Goal: Task Accomplishment & Management: Use online tool/utility

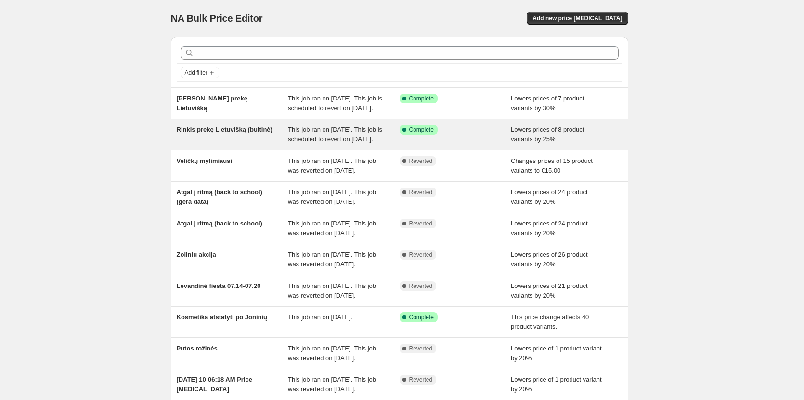
click at [451, 144] on div "Success Complete Complete" at bounding box center [455, 134] width 112 height 19
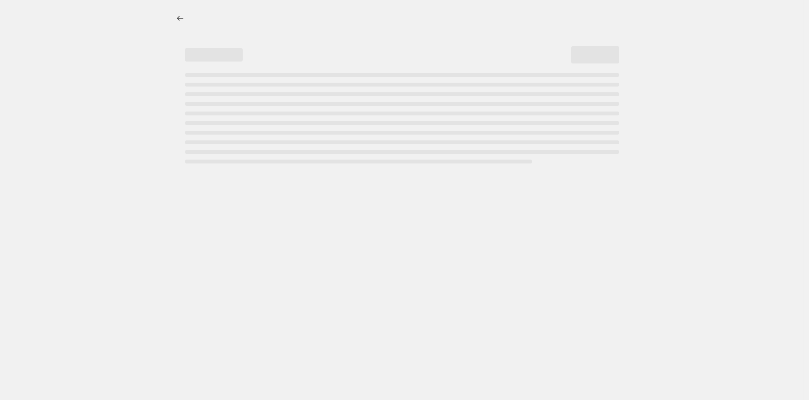
select select "percentage"
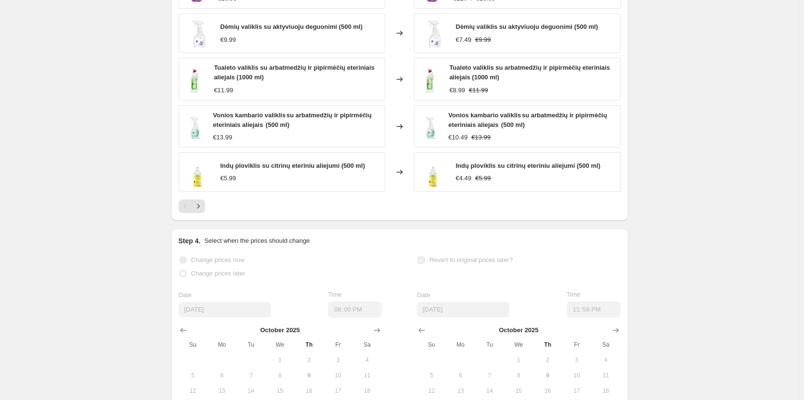
scroll to position [674, 0]
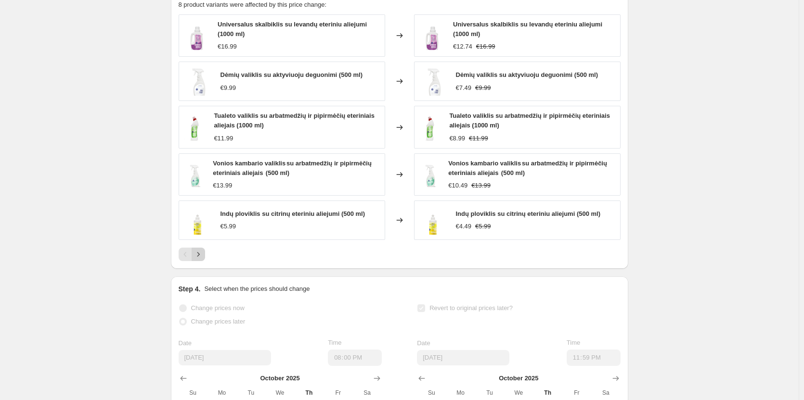
click at [202, 259] on icon "Next" at bounding box center [198, 255] width 10 height 10
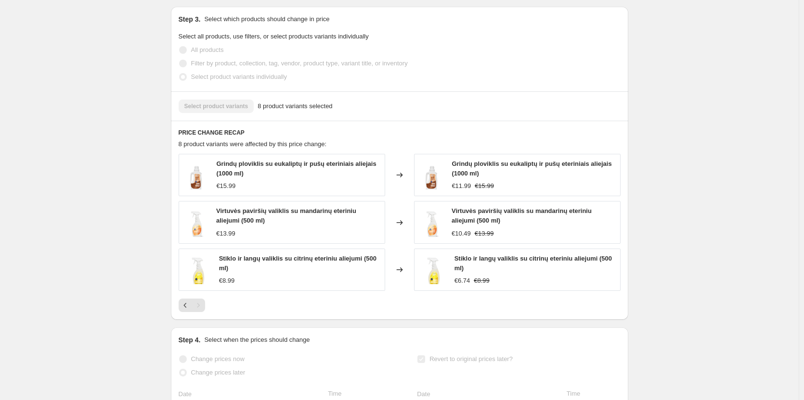
scroll to position [529, 0]
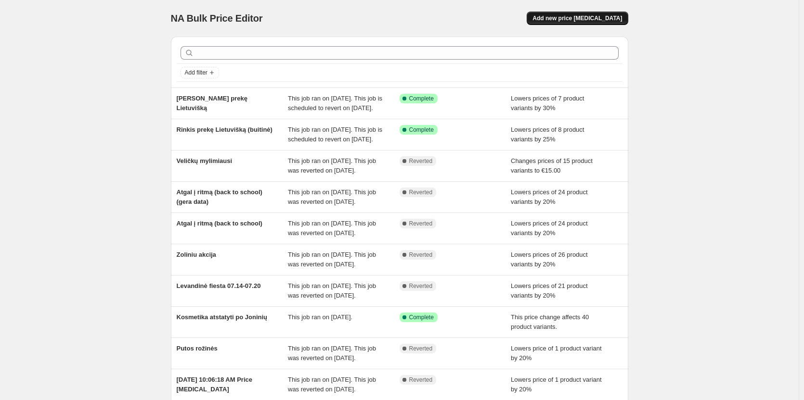
click at [608, 25] on button "Add new price [MEDICAL_DATA]" at bounding box center [577, 18] width 101 height 13
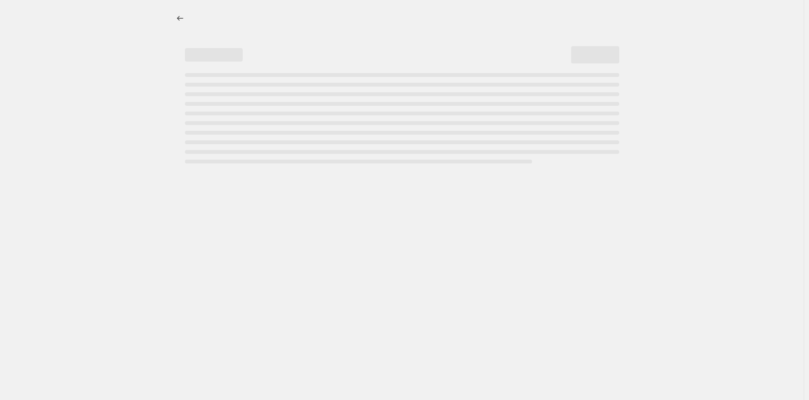
select select "percentage"
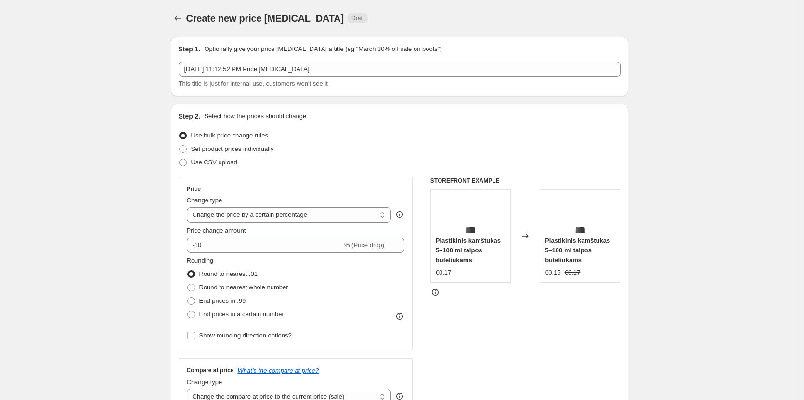
scroll to position [48, 0]
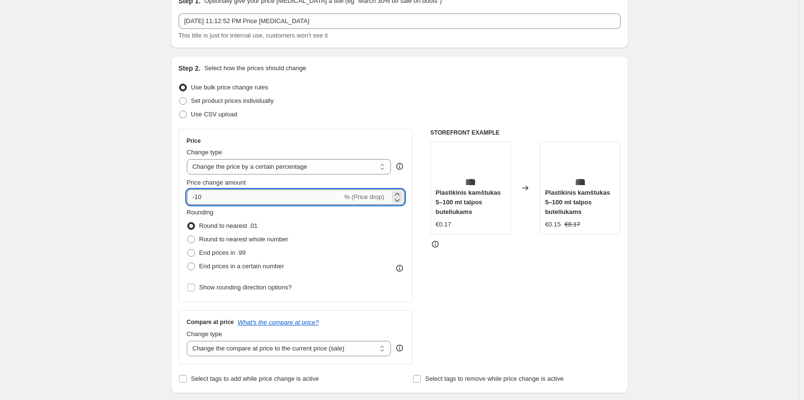
click at [232, 195] on input "-10" at bounding box center [264, 197] width 155 height 15
type input "-1"
type input "-25"
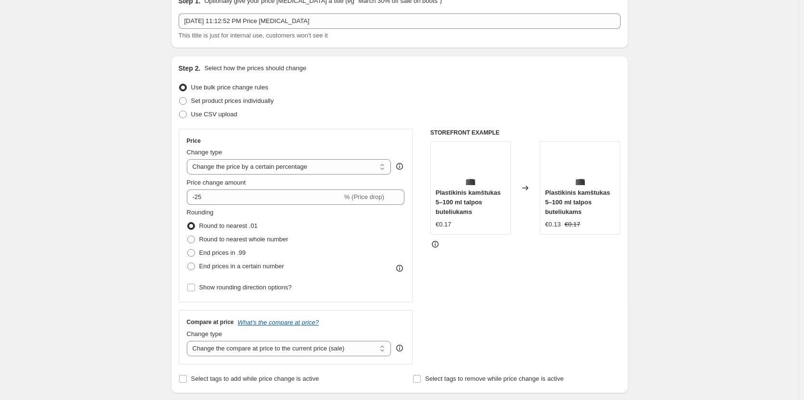
click at [262, 99] on span "Set product prices individually" at bounding box center [232, 100] width 83 height 7
click at [180, 98] on input "Set product prices individually" at bounding box center [179, 97] width 0 height 0
radio input "true"
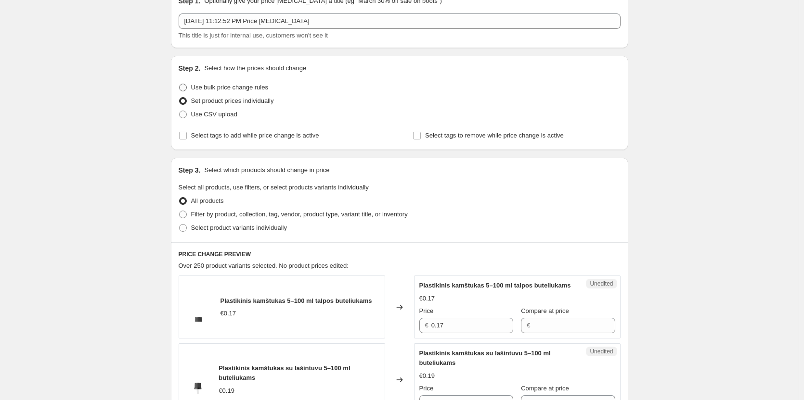
click at [244, 85] on span "Use bulk price change rules" at bounding box center [229, 87] width 77 height 7
click at [180, 84] on input "Use bulk price change rules" at bounding box center [179, 84] width 0 height 0
radio input "true"
select select "percentage"
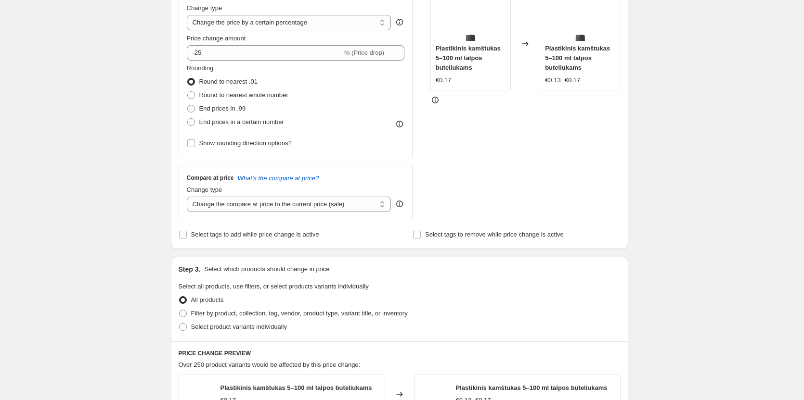
scroll to position [241, 0]
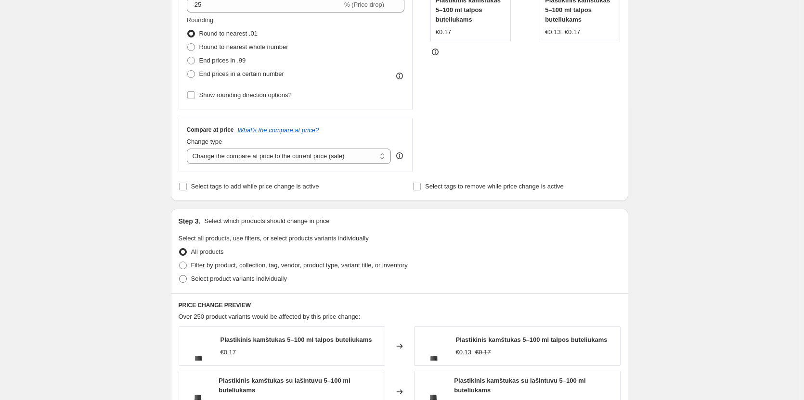
click at [257, 282] on span "Select product variants individually" at bounding box center [239, 278] width 96 height 7
click at [180, 276] on input "Select product variants individually" at bounding box center [179, 275] width 0 height 0
radio input "true"
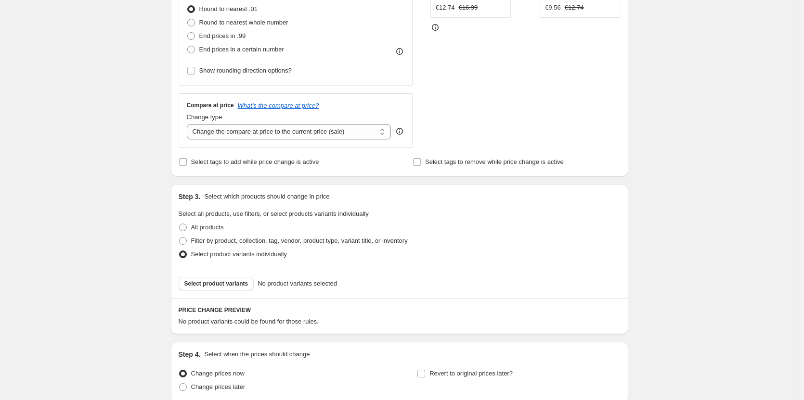
scroll to position [289, 0]
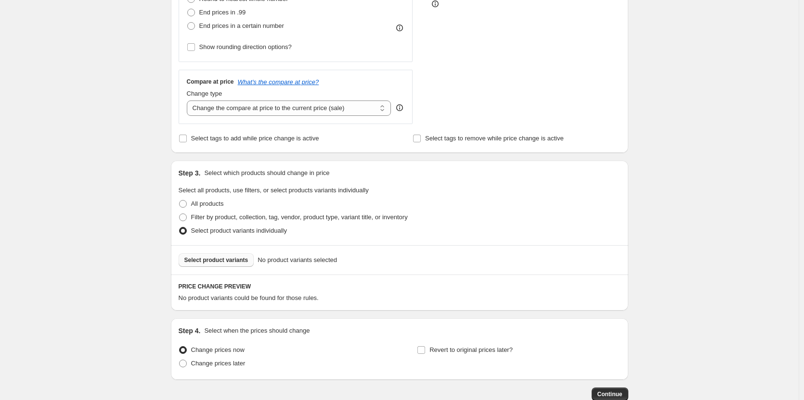
click at [241, 264] on span "Select product variants" at bounding box center [216, 261] width 64 height 8
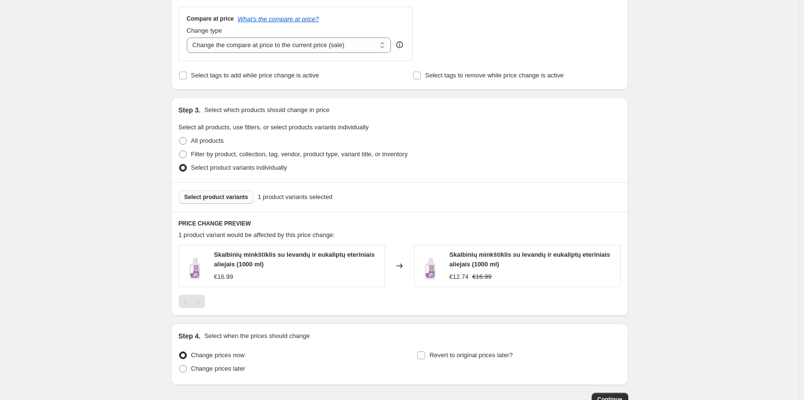
scroll to position [417, 0]
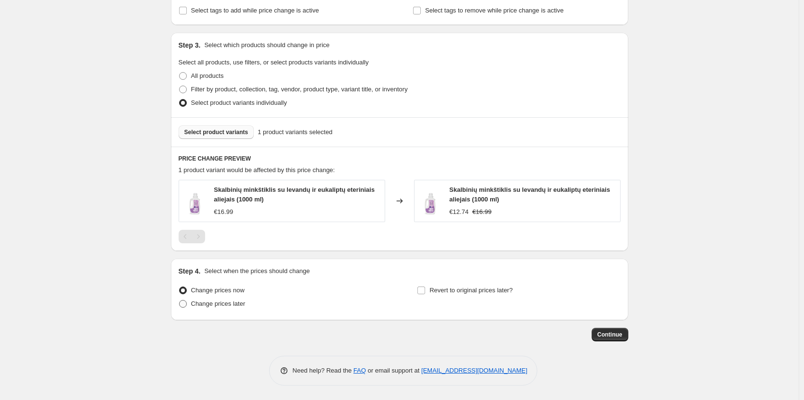
click at [204, 309] on label "Change prices later" at bounding box center [212, 303] width 67 height 13
click at [180, 301] on input "Change prices later" at bounding box center [179, 300] width 0 height 0
radio input "true"
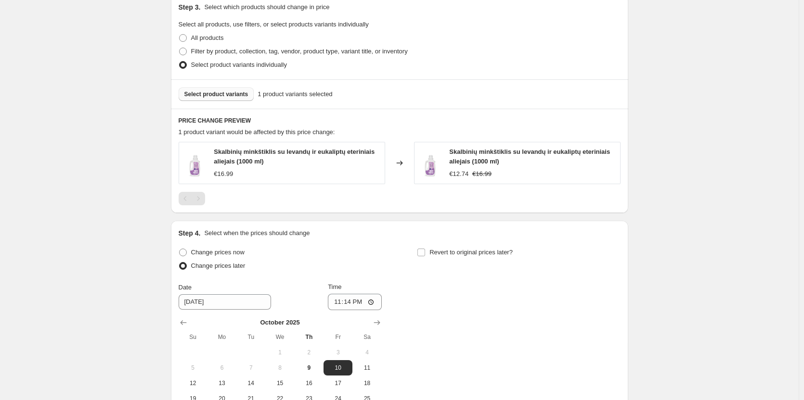
scroll to position [562, 0]
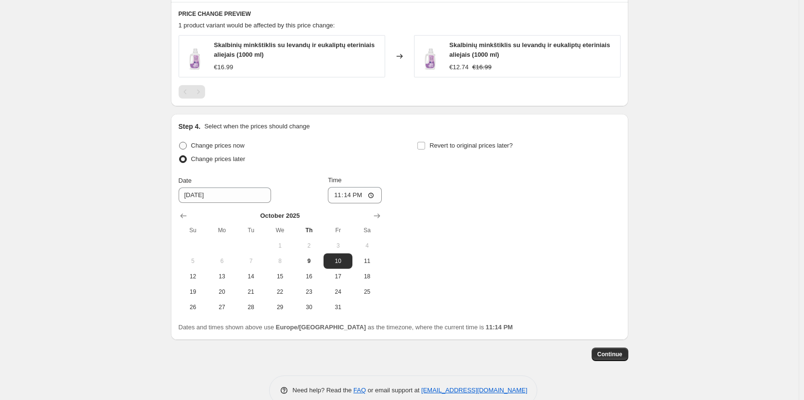
click at [227, 149] on span "Change prices now" at bounding box center [217, 145] width 53 height 7
click at [180, 142] on input "Change prices now" at bounding box center [179, 142] width 0 height 0
radio input "true"
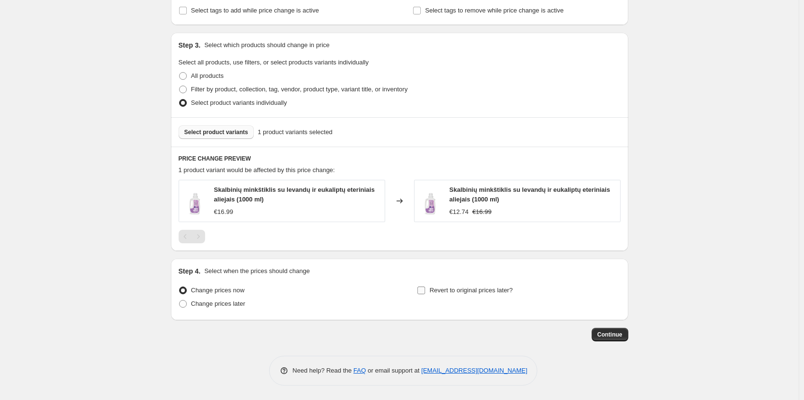
click at [444, 291] on span "Revert to original prices later?" at bounding box center [470, 290] width 83 height 7
click at [425, 291] on input "Revert to original prices later?" at bounding box center [421, 291] width 8 height 8
checkbox input "true"
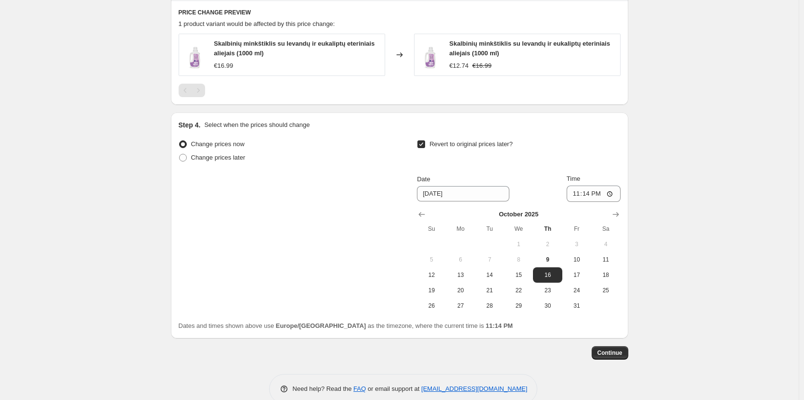
scroll to position [582, 0]
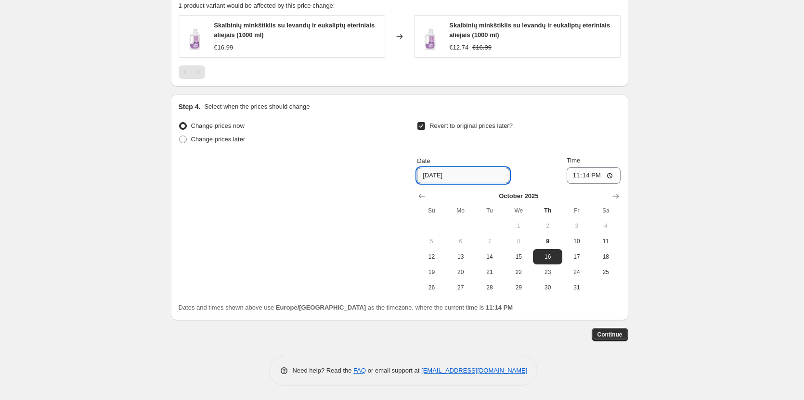
click at [454, 177] on input "[DATE]" at bounding box center [463, 175] width 92 height 15
click at [435, 262] on button "12" at bounding box center [431, 256] width 29 height 15
type input "[DATE]"
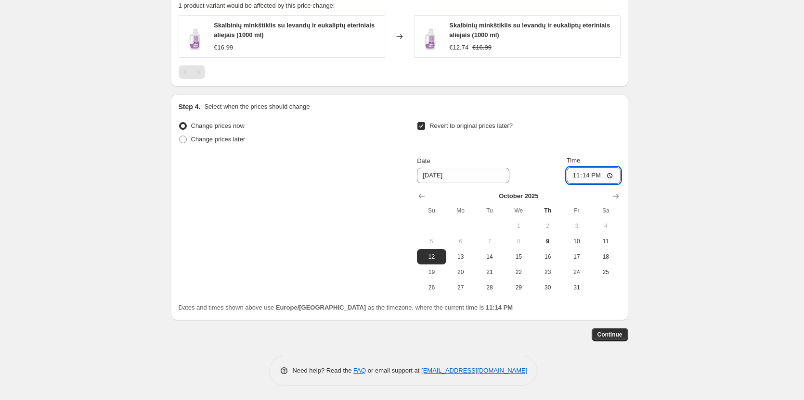
click at [582, 175] on input "23:14" at bounding box center [593, 175] width 54 height 16
click at [611, 177] on input "23:14" at bounding box center [593, 175] width 54 height 16
type input "23:59"
click at [618, 333] on span "Continue" at bounding box center [609, 335] width 25 height 8
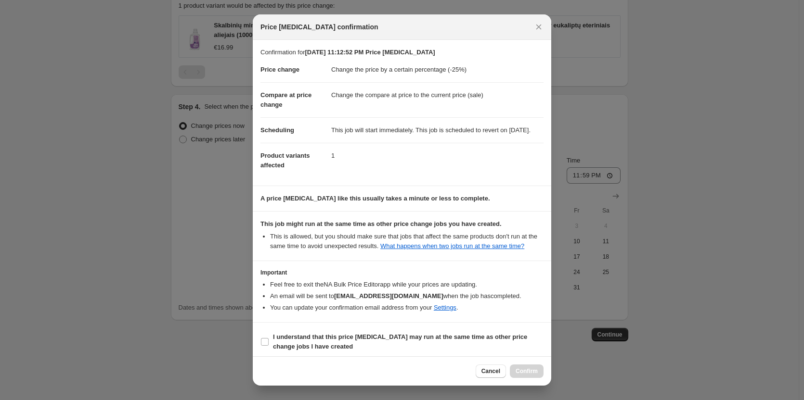
scroll to position [14, 0]
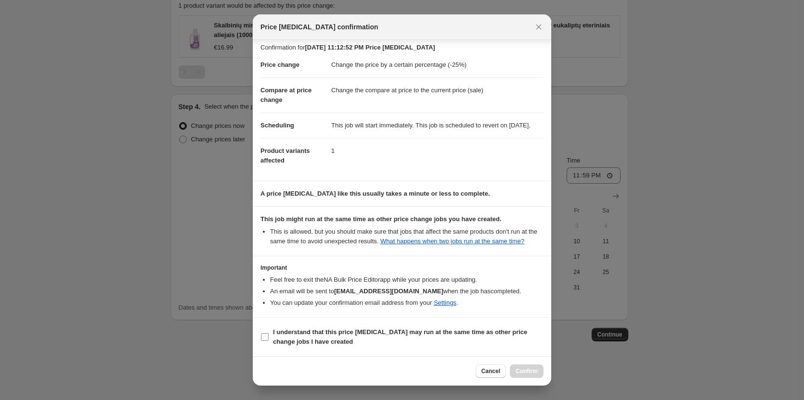
click at [342, 333] on b "I understand that this price [MEDICAL_DATA] may run at the same time as other p…" at bounding box center [400, 337] width 254 height 17
click at [269, 334] on input "I understand that this price [MEDICAL_DATA] may run at the same time as other p…" at bounding box center [265, 338] width 8 height 8
checkbox input "true"
drag, startPoint x: 532, startPoint y: 369, endPoint x: 528, endPoint y: 303, distance: 65.6
click at [529, 305] on div "Price [MEDICAL_DATA] confirmation Confirmation for [DATE] 11:12:52 PM Price [ME…" at bounding box center [402, 200] width 298 height 372
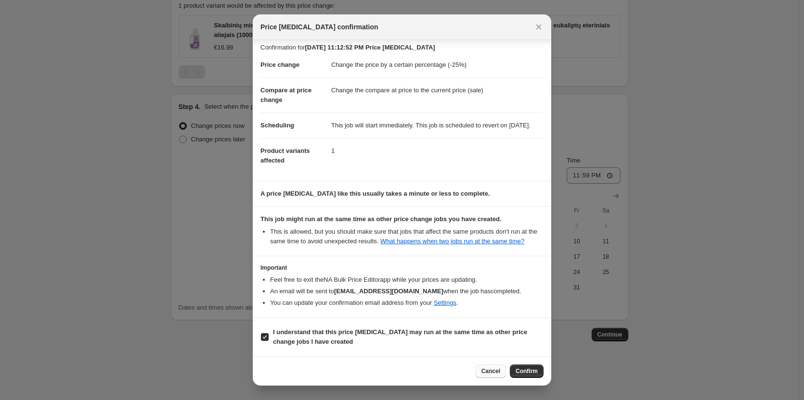
click at [487, 376] on button "Cancel" at bounding box center [491, 371] width 30 height 13
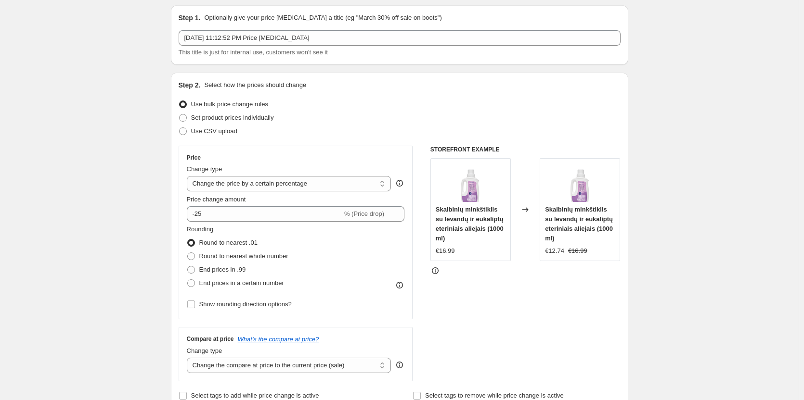
scroll to position [0, 0]
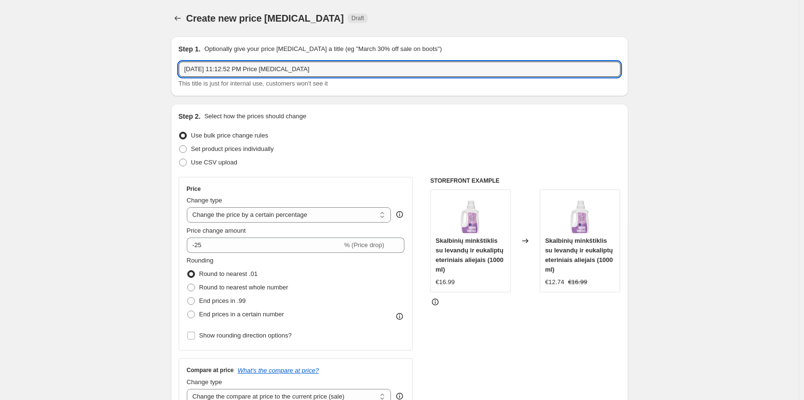
drag, startPoint x: 282, startPoint y: 66, endPoint x: -96, endPoint y: 57, distance: 377.4
click at [0, 57] on html "Home Settings Plans Skip to content Create new price [MEDICAL_DATA]. This page …" at bounding box center [402, 200] width 804 height 400
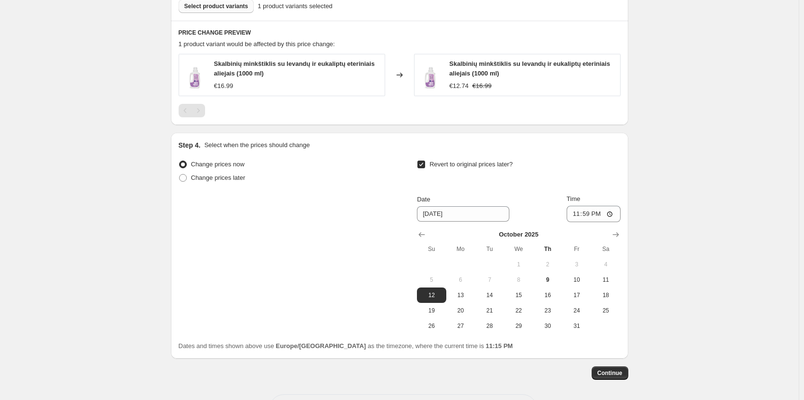
scroll to position [582, 0]
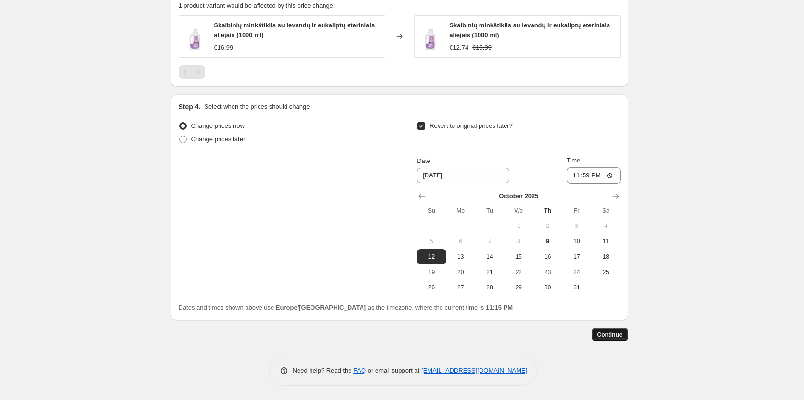
type input "[PERSON_NAME] prekę lietuvišką (minkštiklis)"
click at [621, 334] on span "Continue" at bounding box center [609, 335] width 25 height 8
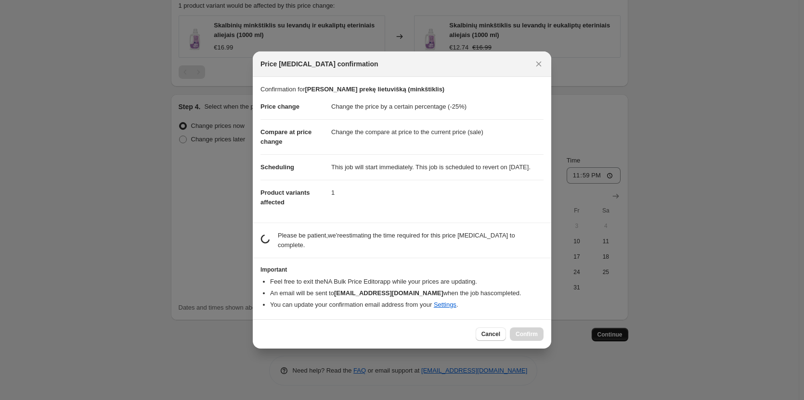
scroll to position [0, 0]
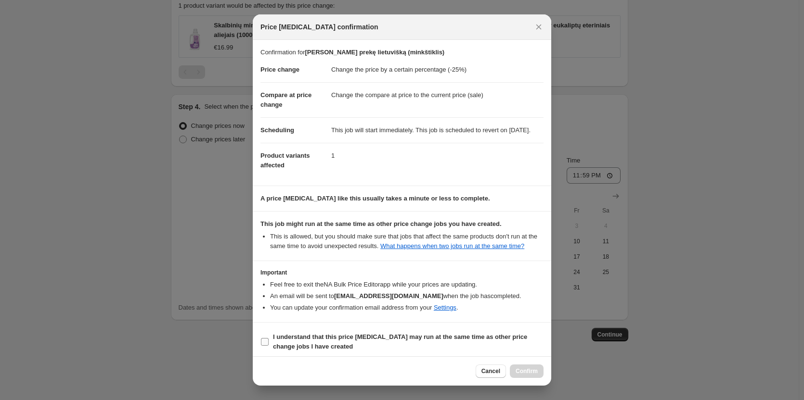
click at [297, 340] on label "I understand that this price [MEDICAL_DATA] may run at the same time as other p…" at bounding box center [401, 342] width 283 height 23
click at [269, 340] on input "I understand that this price [MEDICAL_DATA] may run at the same time as other p…" at bounding box center [265, 342] width 8 height 8
checkbox input "true"
click at [528, 372] on span "Confirm" at bounding box center [526, 372] width 22 height 8
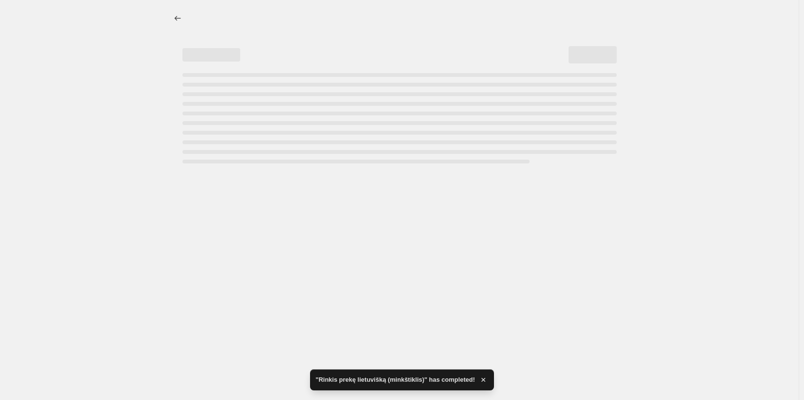
select select "percentage"
